Goal: Navigation & Orientation: Find specific page/section

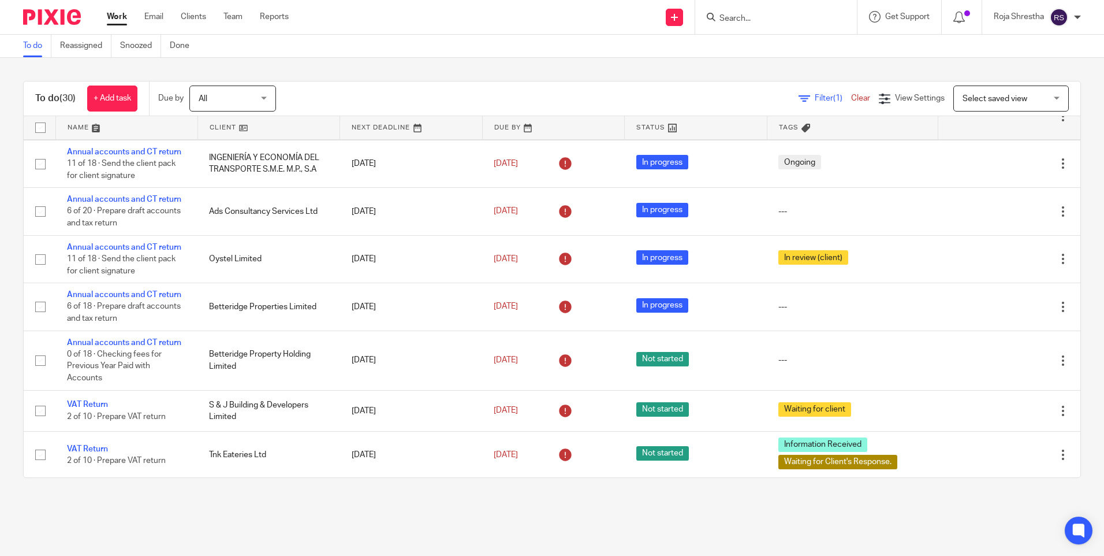
scroll to position [635, 0]
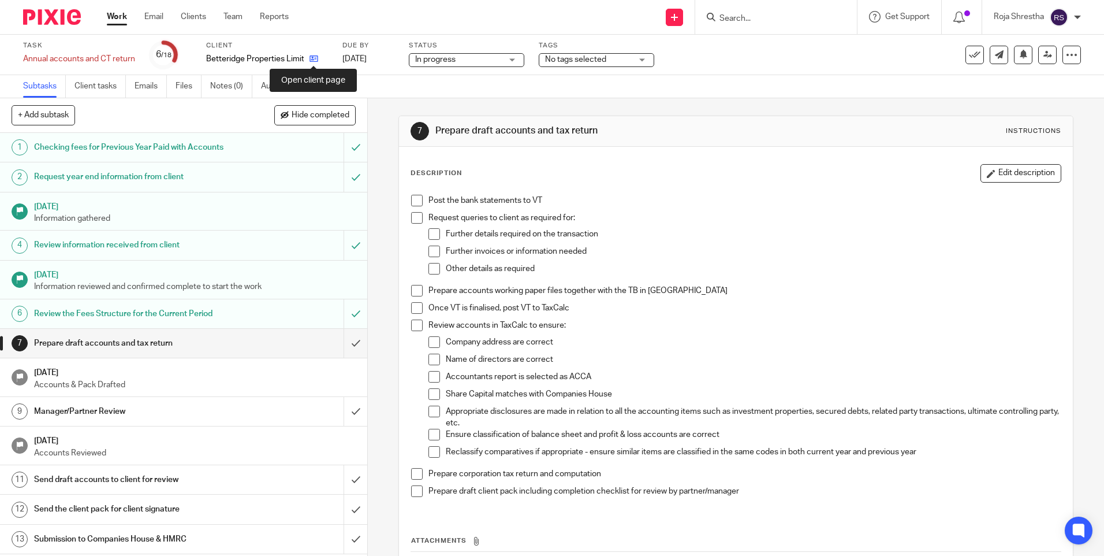
click at [312, 59] on icon at bounding box center [314, 58] width 9 height 9
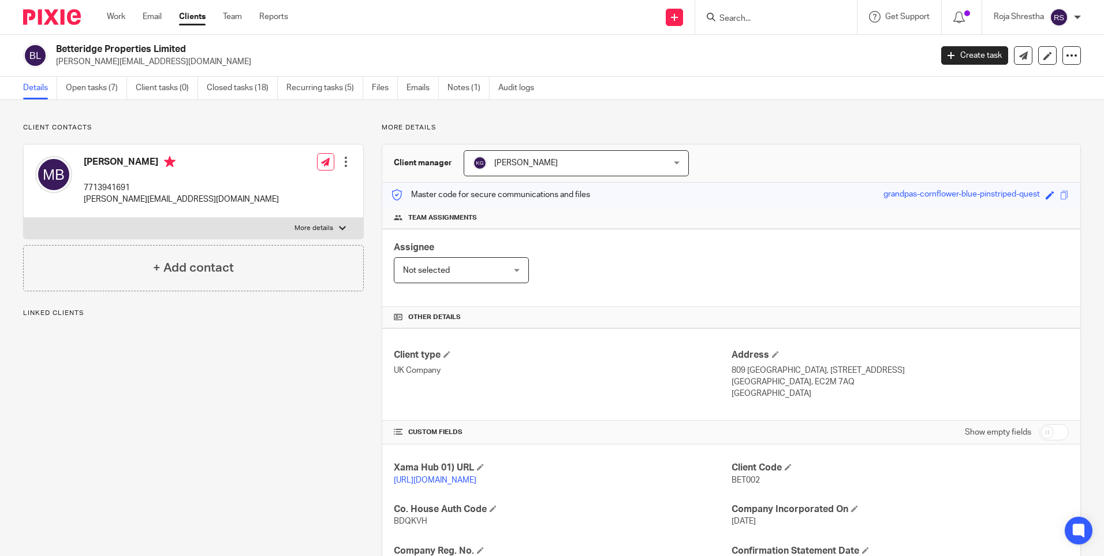
scroll to position [173, 0]
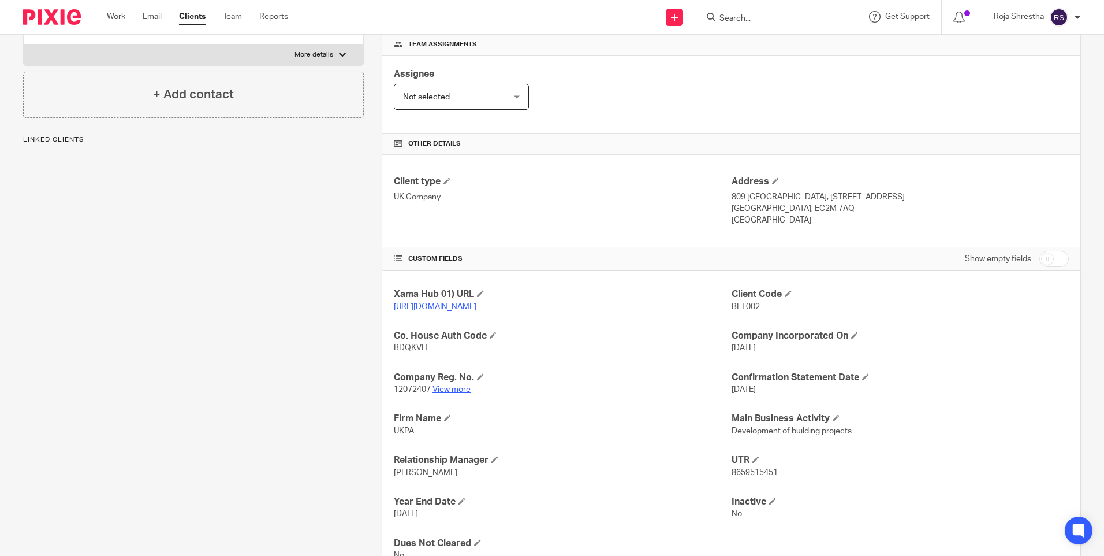
click at [456, 393] on link "View more" at bounding box center [452, 389] width 38 height 8
